Goal: Find specific page/section: Find specific page/section

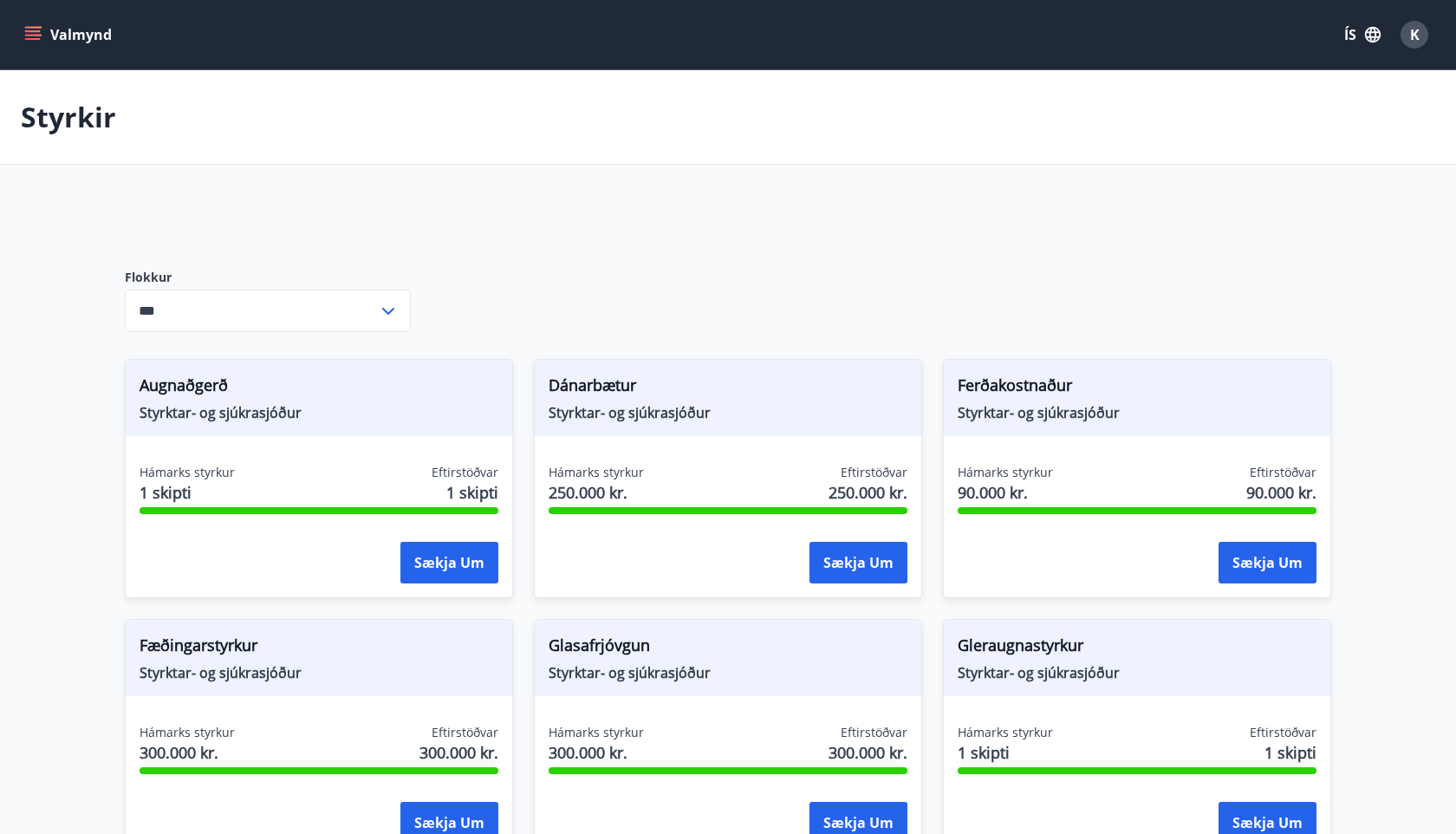
type input "***"
click at [38, 36] on icon "menu" at bounding box center [33, 34] width 18 height 18
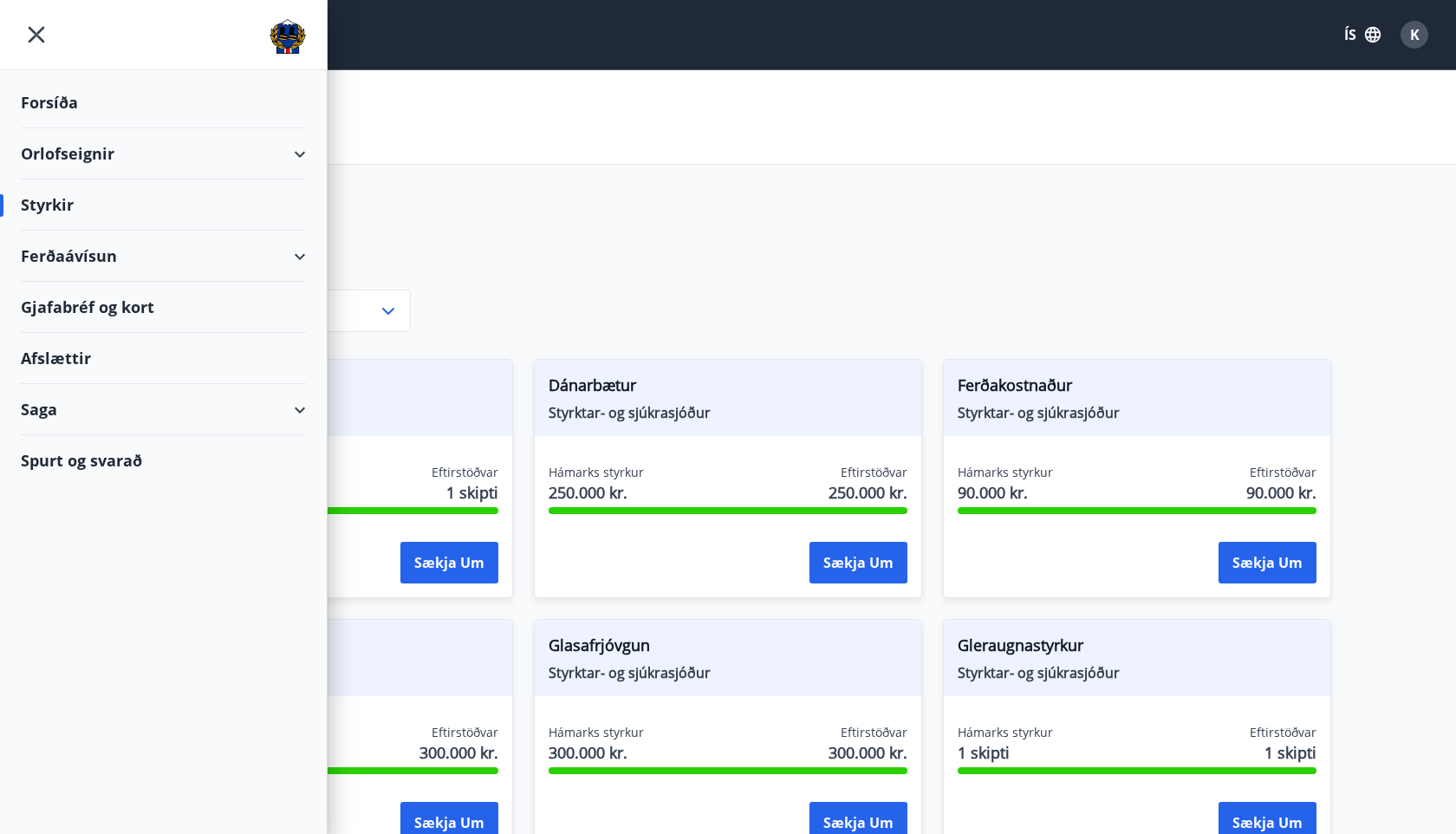
click at [102, 358] on div "Afslættir" at bounding box center [163, 359] width 285 height 51
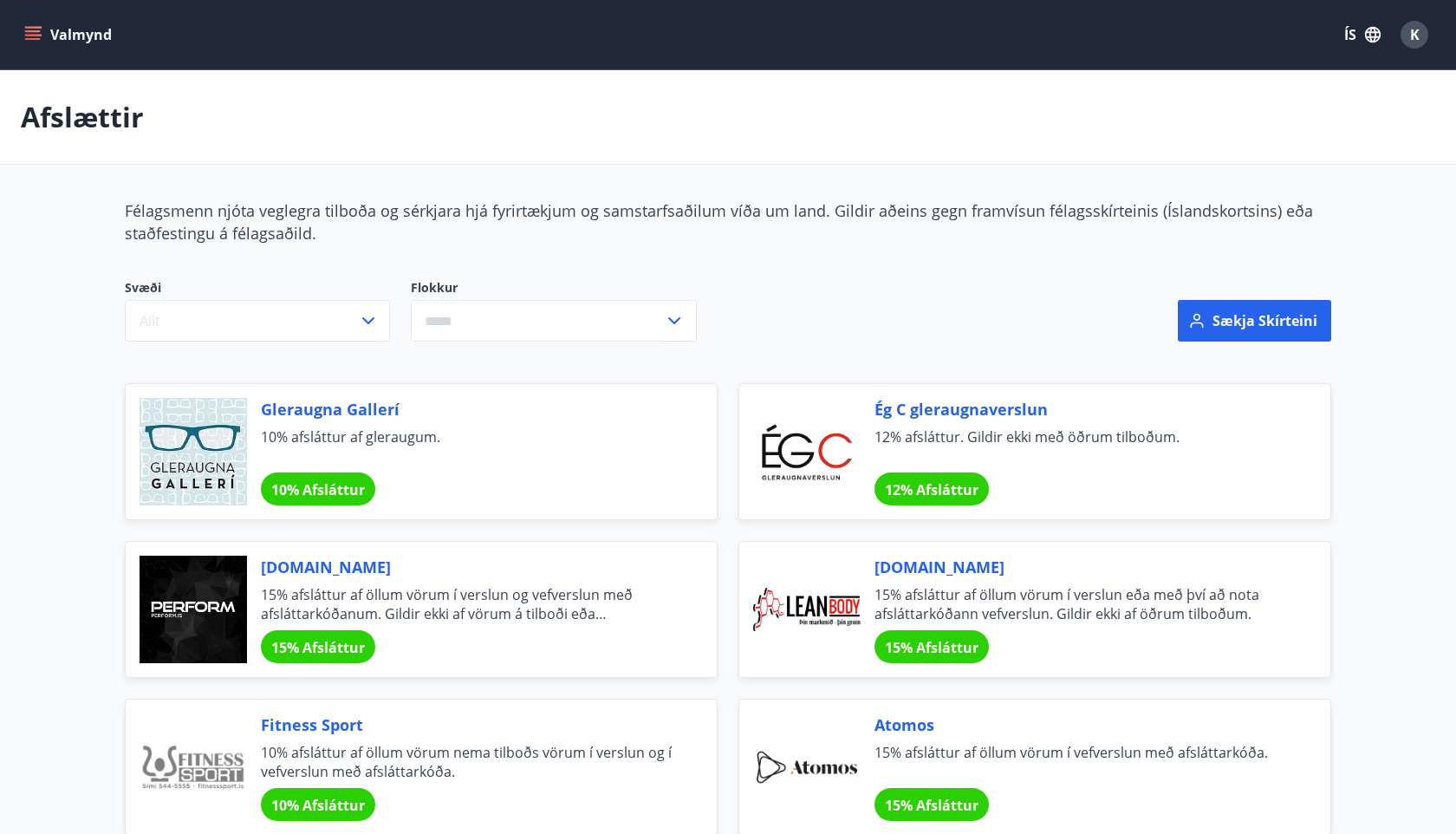
click at [58, 32] on button "Valmynd" at bounding box center [70, 34] width 98 height 31
